Goal: Task Accomplishment & Management: Manage account settings

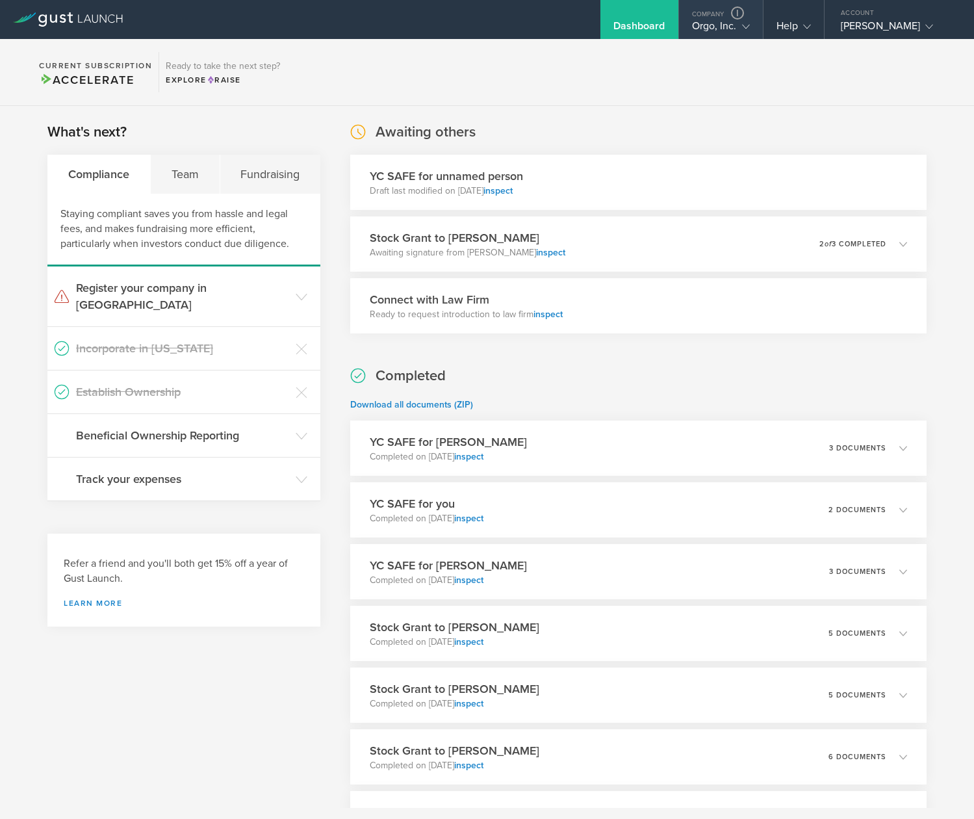
click at [714, 28] on div "Orgo, Inc." at bounding box center [721, 28] width 58 height 19
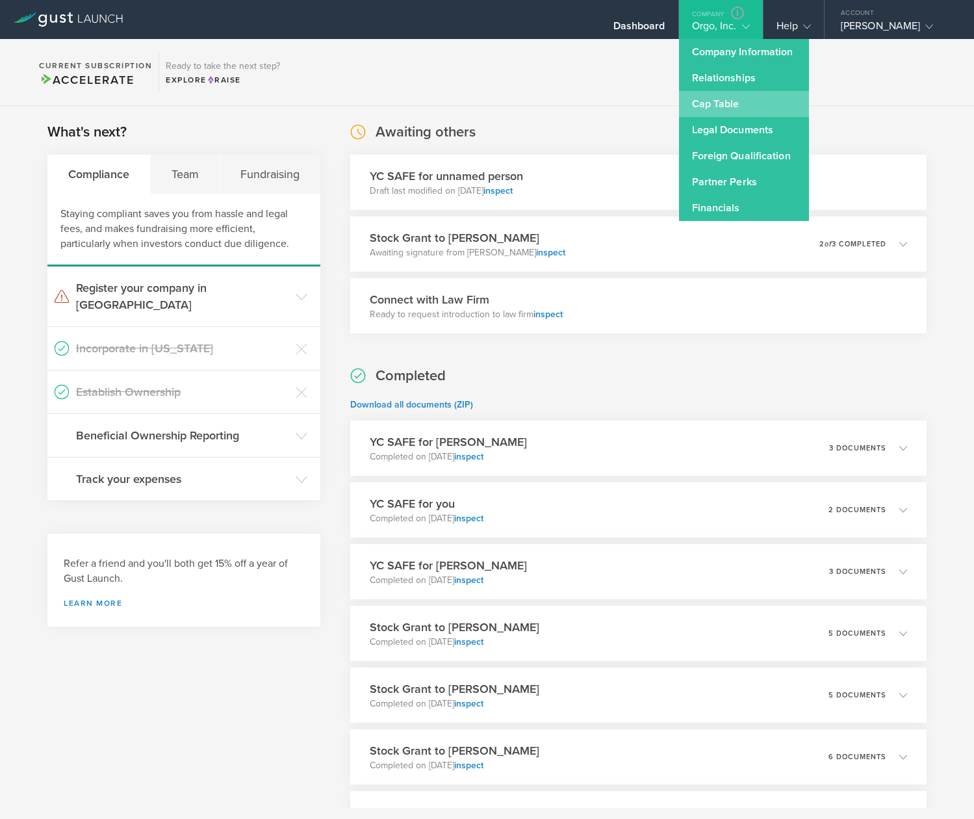
click at [724, 96] on link "Cap Table" at bounding box center [744, 104] width 130 height 26
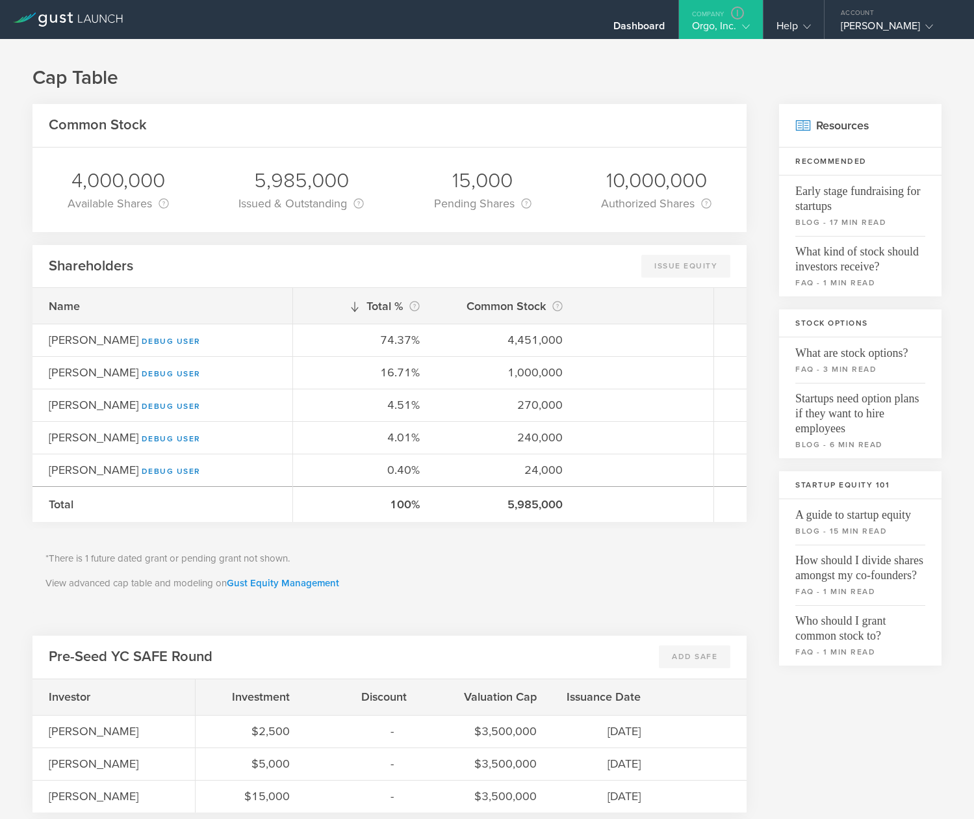
click at [292, 585] on link "Gust Equity Management" at bounding box center [283, 583] width 112 height 12
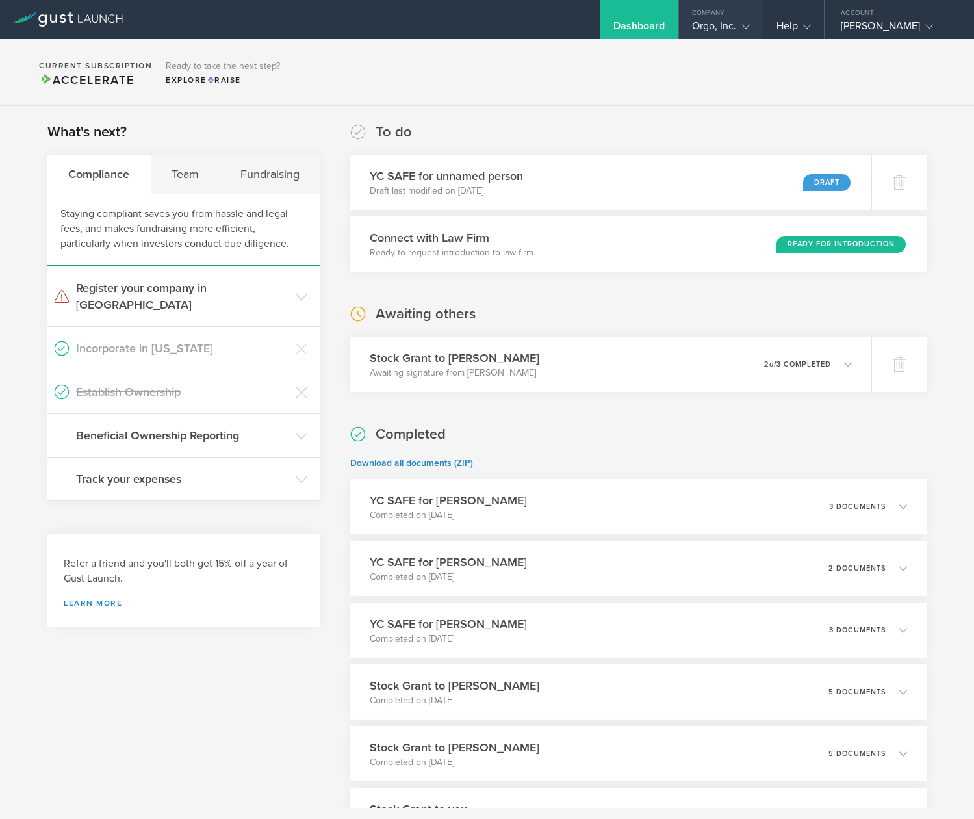
click at [708, 27] on div "Orgo, Inc." at bounding box center [721, 28] width 58 height 19
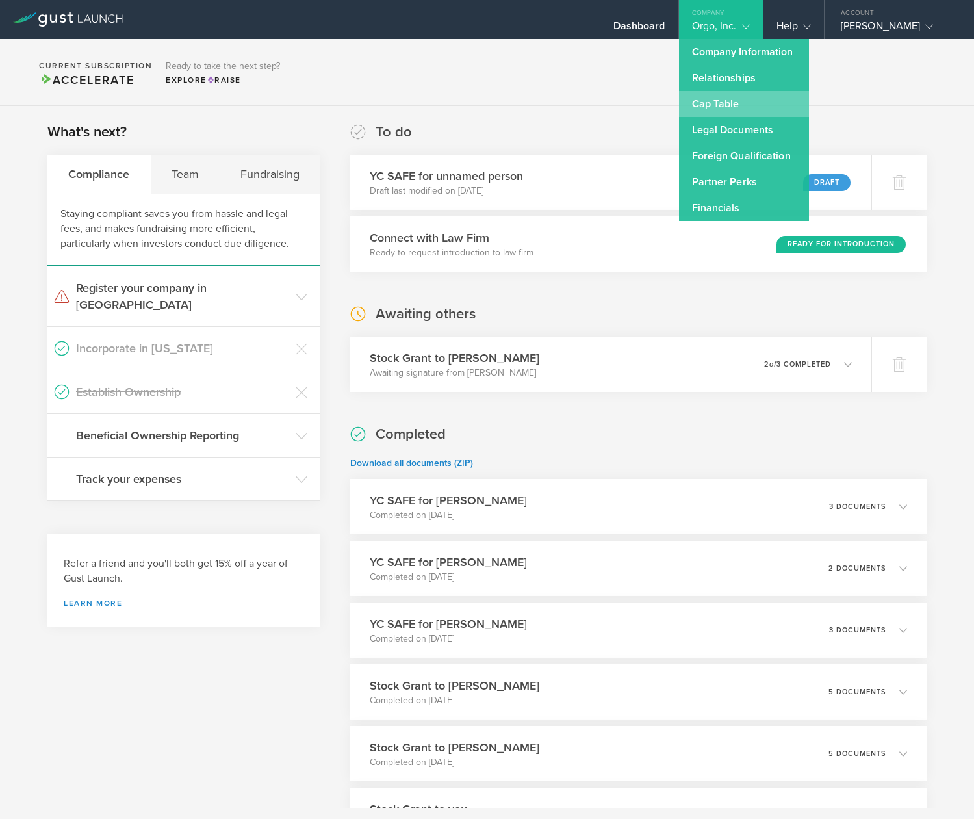
click at [713, 96] on link "Cap Table" at bounding box center [744, 104] width 130 height 26
